Goal: Information Seeking & Learning: Learn about a topic

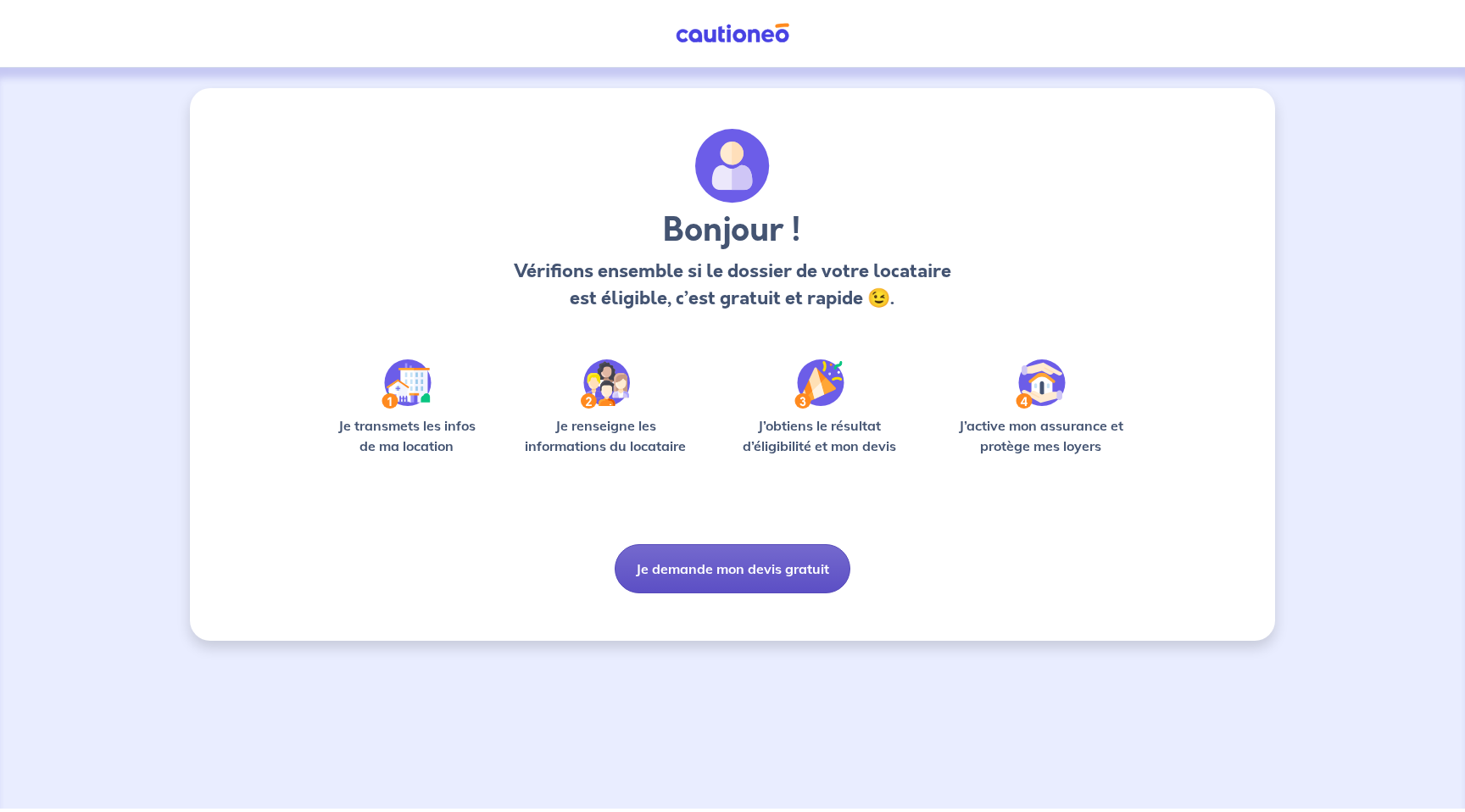
click at [713, 576] on button "Je demande mon devis gratuit" at bounding box center [732, 569] width 235 height 49
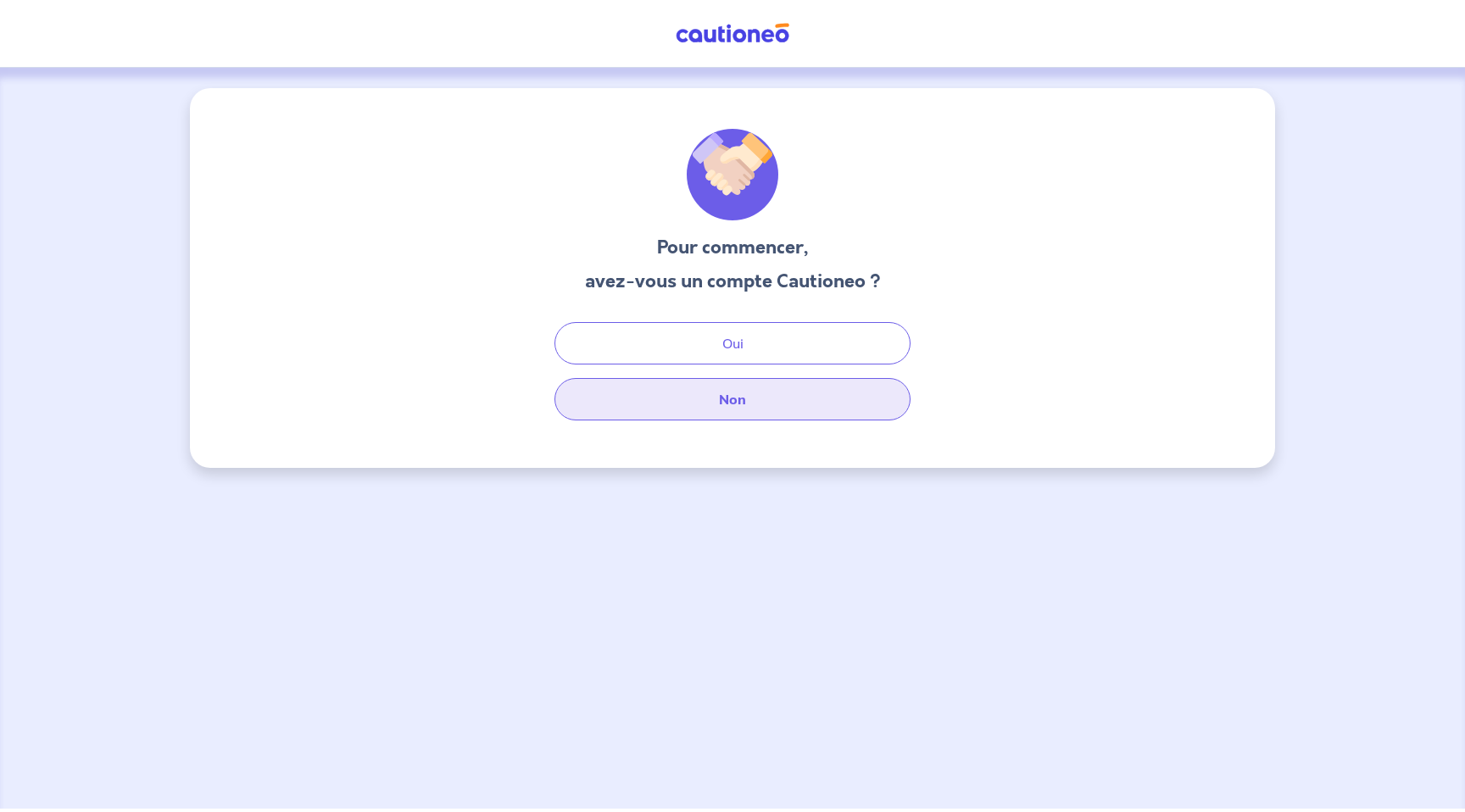
click at [733, 398] on button "Non" at bounding box center [732, 399] width 356 height 43
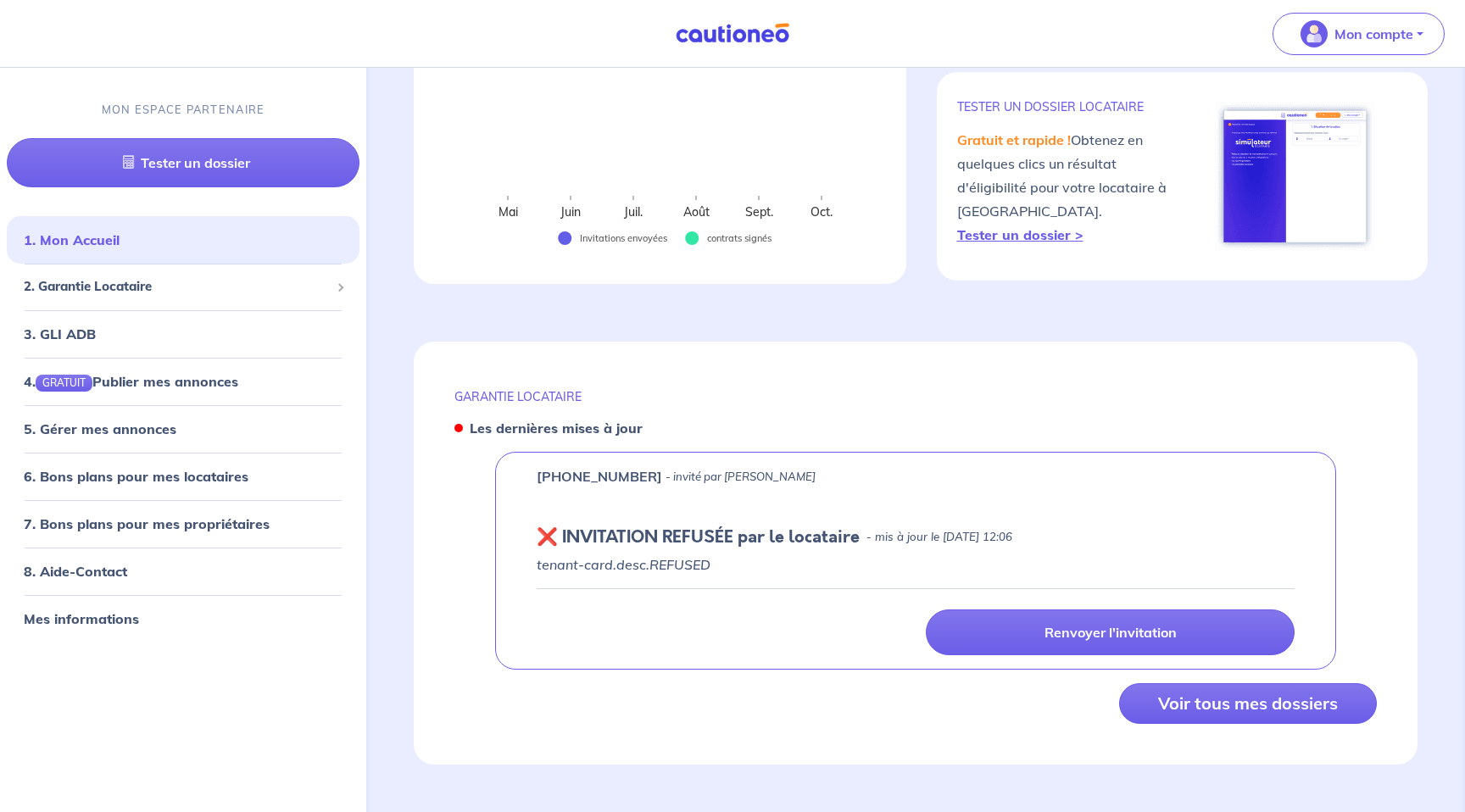
scroll to position [376, 0]
click at [125, 285] on span "2. Garantie Locataire" at bounding box center [177, 287] width 306 height 20
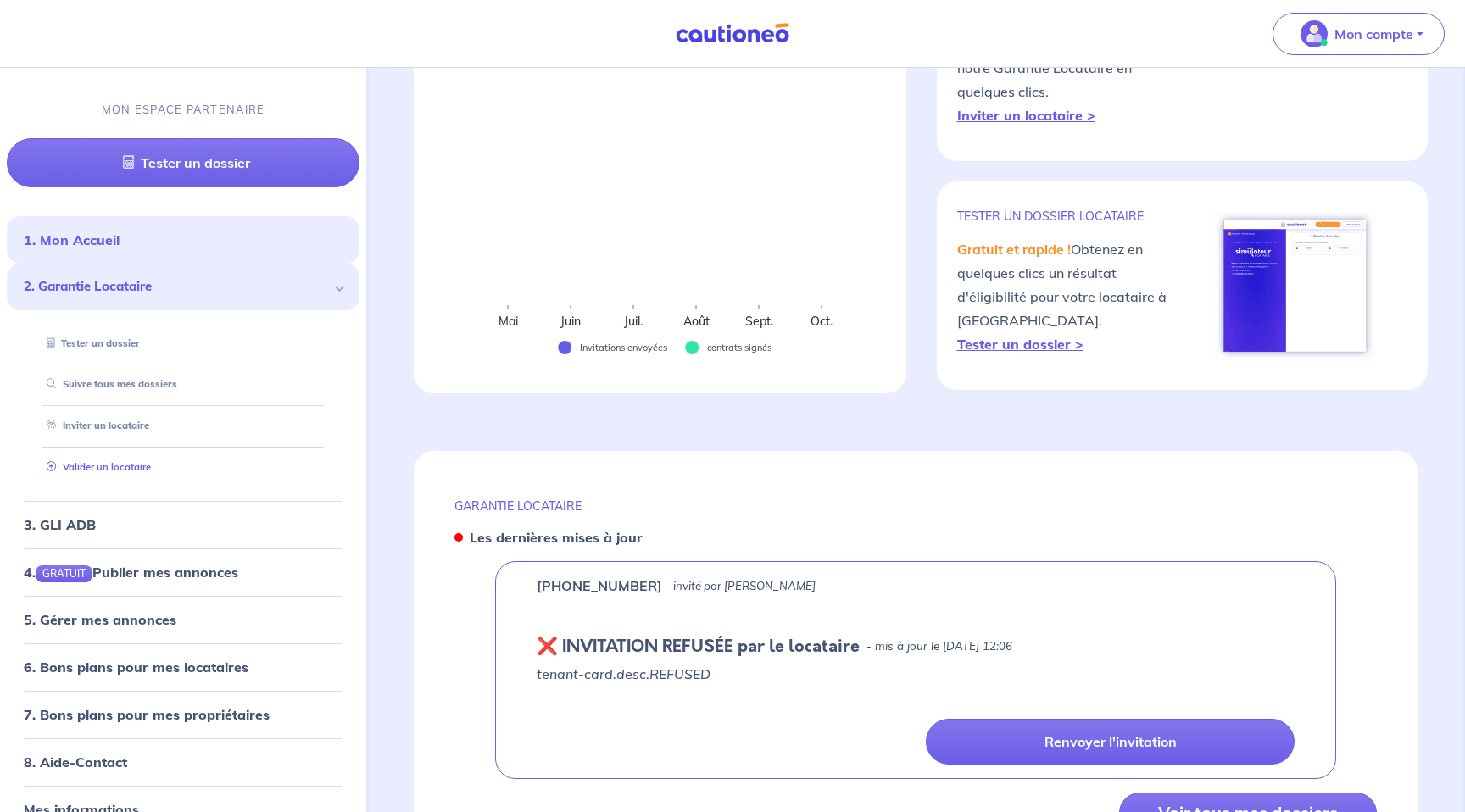
scroll to position [0, 0]
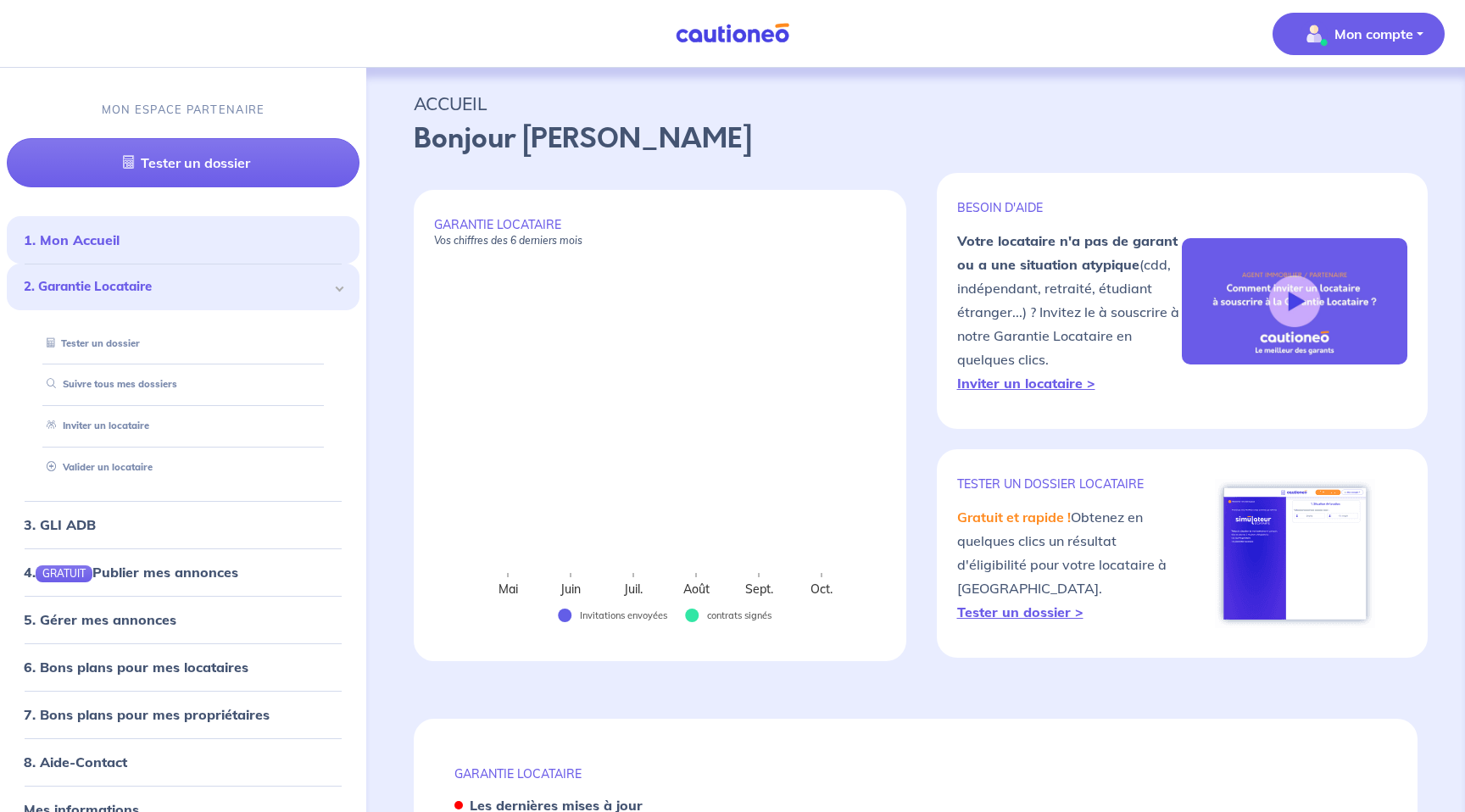
click at [1370, 45] on span "Mon compte" at bounding box center [1353, 34] width 119 height 27
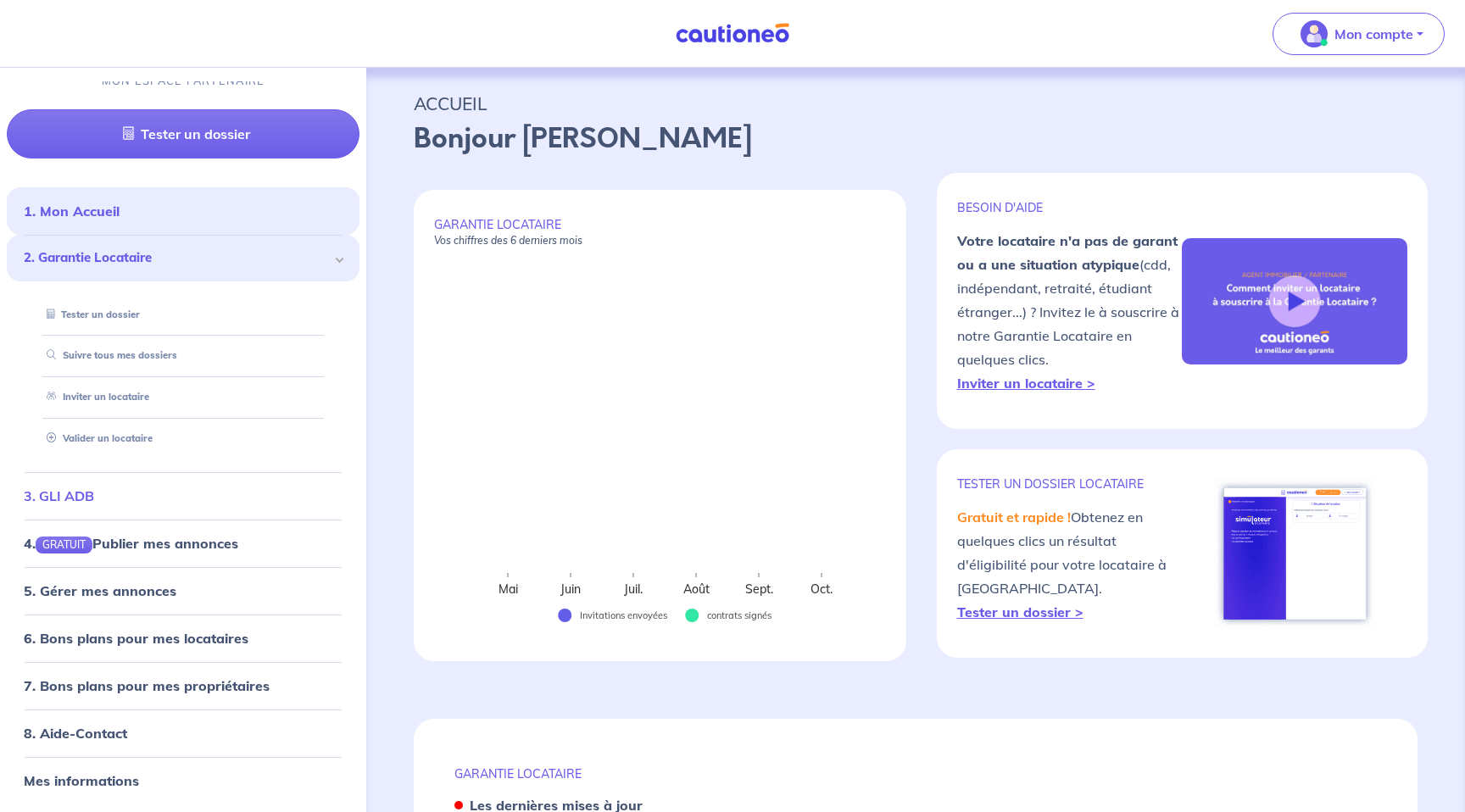
click at [83, 497] on link "3. GLI ADB" at bounding box center [59, 496] width 70 height 17
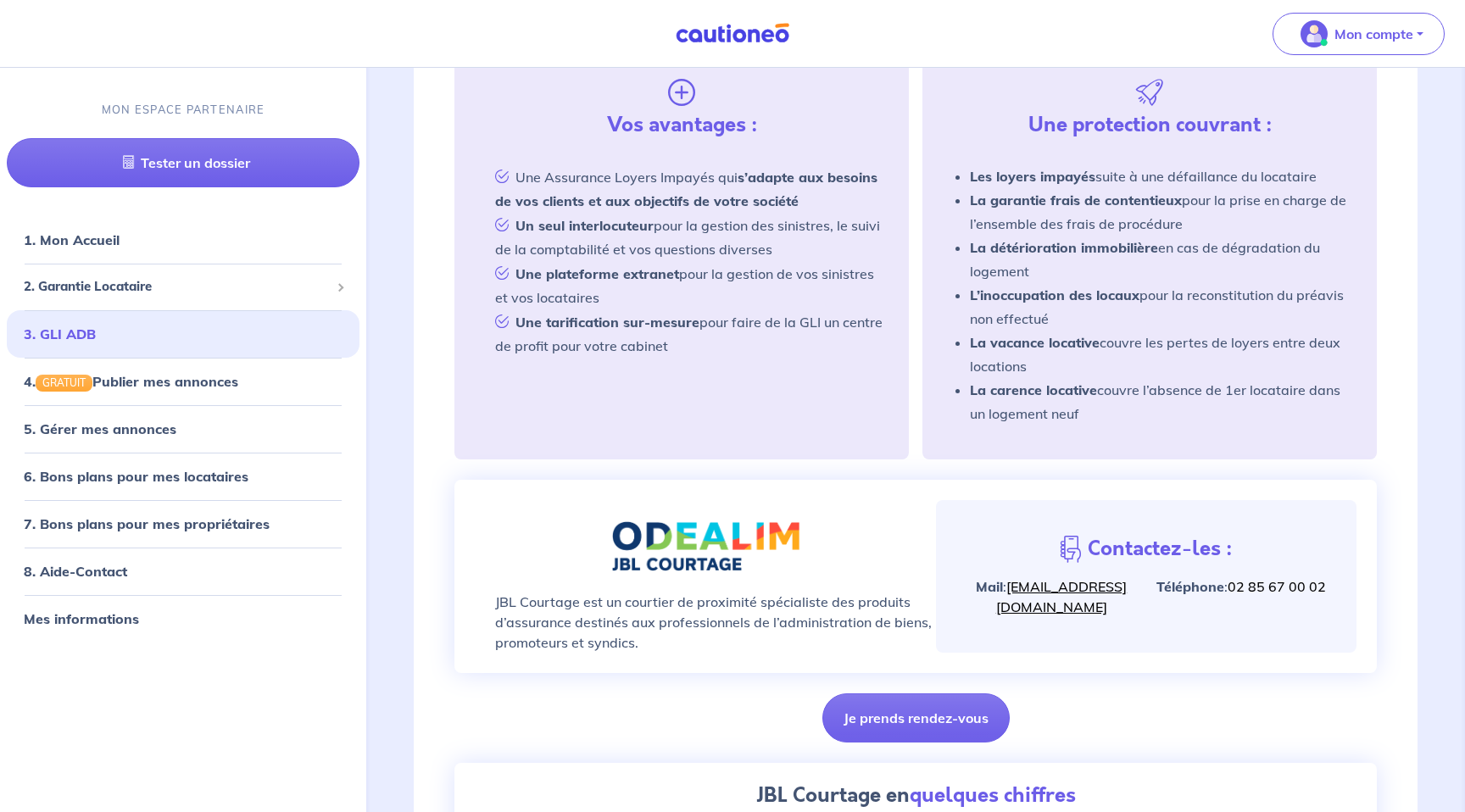
scroll to position [511, 0]
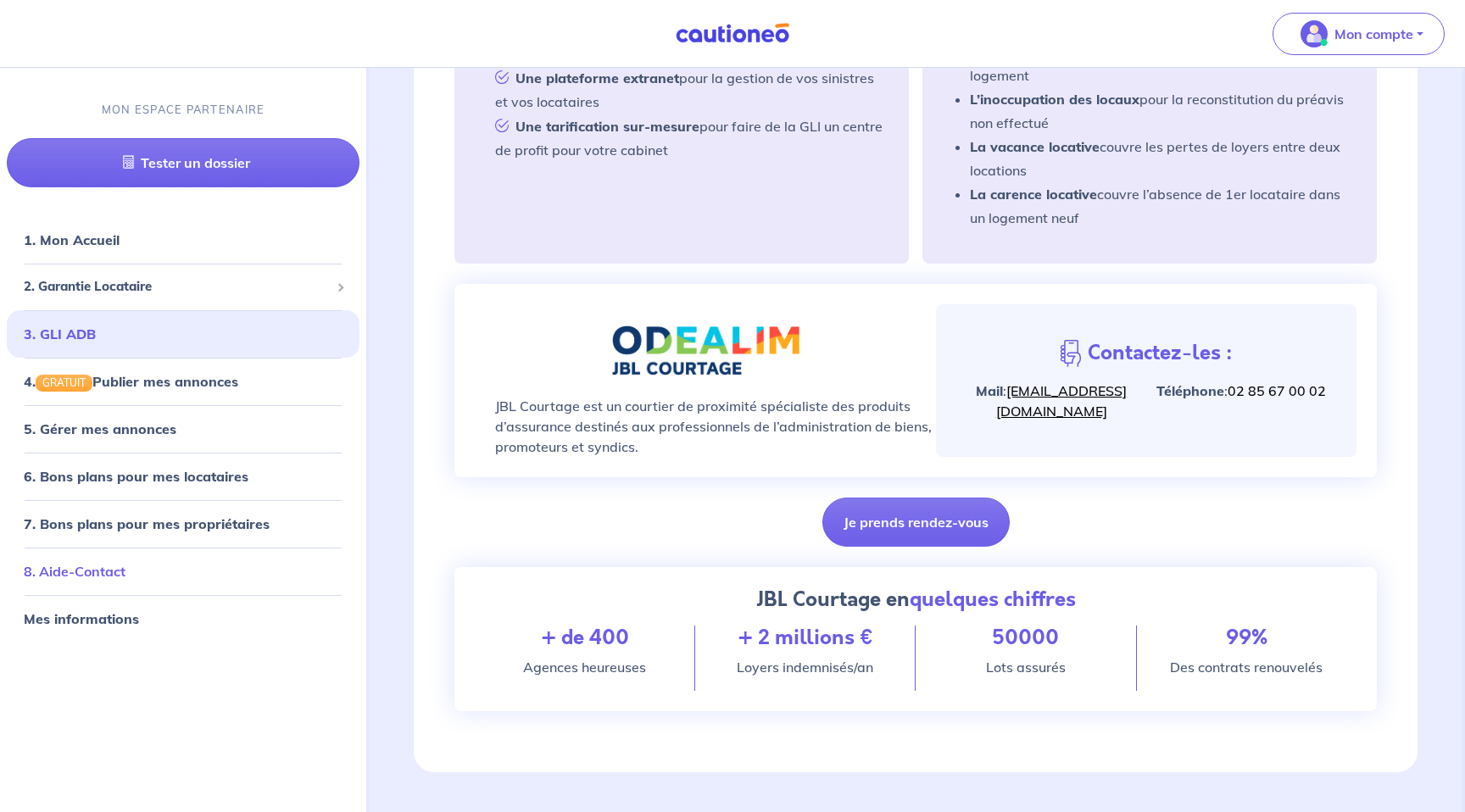
click at [125, 574] on link "8. Aide-Contact" at bounding box center [74, 571] width 102 height 17
